Goal: Task Accomplishment & Management: Use online tool/utility

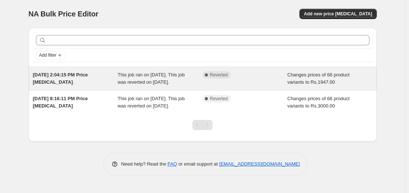
click at [124, 83] on span "This job ran on [DATE]. This job was reverted on [DATE]." at bounding box center [151, 78] width 67 height 13
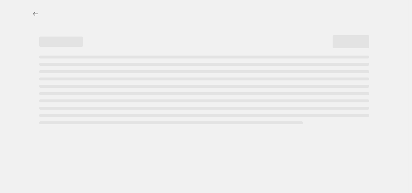
select select "no_change"
select select "title"
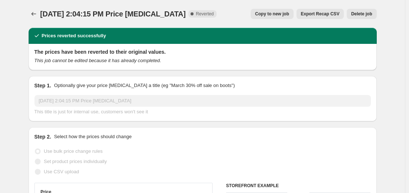
click at [282, 11] on span "Copy to new job" at bounding box center [272, 14] width 34 height 6
select select "no_change"
select select "title"
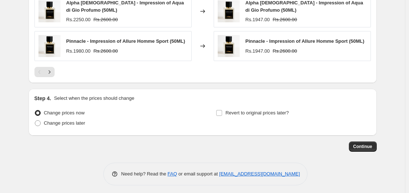
scroll to position [558, 0]
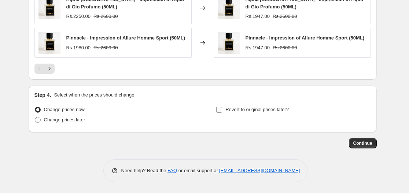
click at [222, 110] on input "Revert to original prices later?" at bounding box center [219, 110] width 6 height 6
checkbox input "true"
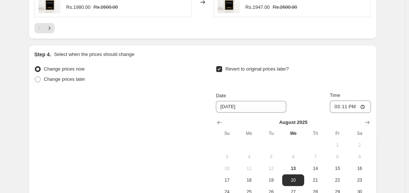
scroll to position [599, 0]
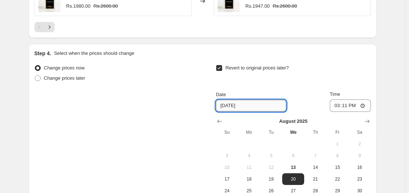
click at [251, 107] on input "[DATE]" at bounding box center [251, 106] width 70 height 12
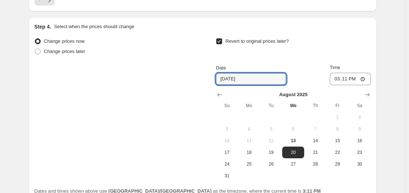
scroll to position [638, 0]
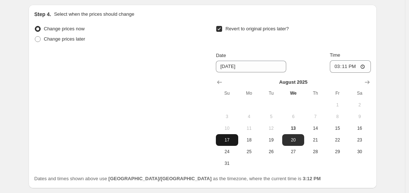
click at [226, 141] on span "17" at bounding box center [227, 140] width 16 height 6
type input "[DATE]"
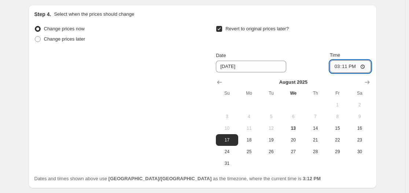
click at [347, 68] on input "15:11" at bounding box center [349, 66] width 41 height 12
click at [364, 67] on input "15:11" at bounding box center [349, 66] width 41 height 12
type input "12:00"
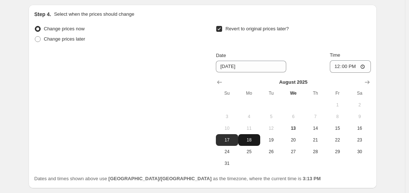
click at [256, 140] on span "18" at bounding box center [249, 140] width 16 height 6
type input "[DATE]"
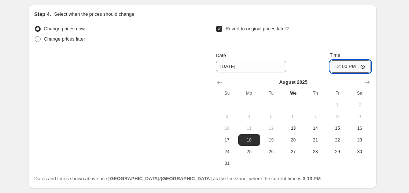
click at [364, 69] on input "12:00" at bounding box center [349, 66] width 41 height 12
type input "00:00"
click at [305, 53] on div "Date [DATE] Time 00:00" at bounding box center [293, 62] width 154 height 21
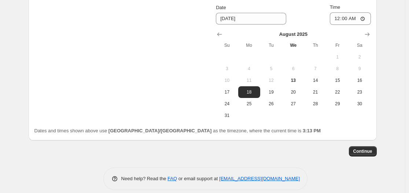
scroll to position [694, 0]
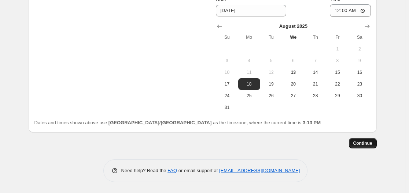
click at [357, 145] on span "Continue" at bounding box center [362, 144] width 19 height 6
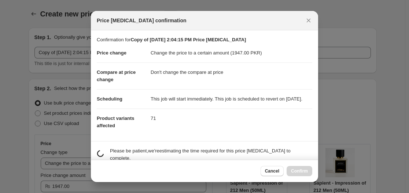
scroll to position [0, 0]
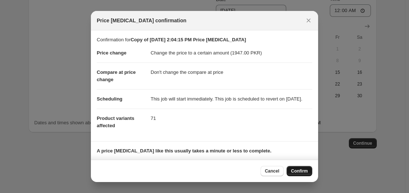
click at [299, 170] on span "Confirm" at bounding box center [299, 171] width 17 height 6
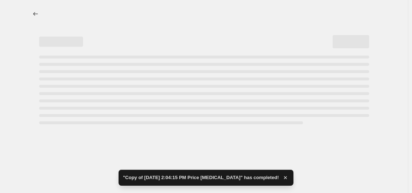
select select "no_change"
select select "title"
